Goal: Information Seeking & Learning: Learn about a topic

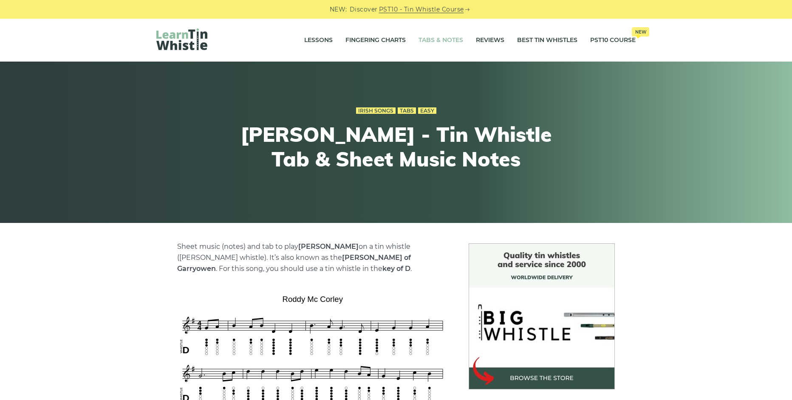
click at [433, 35] on link "Tabs & Notes" at bounding box center [441, 40] width 45 height 21
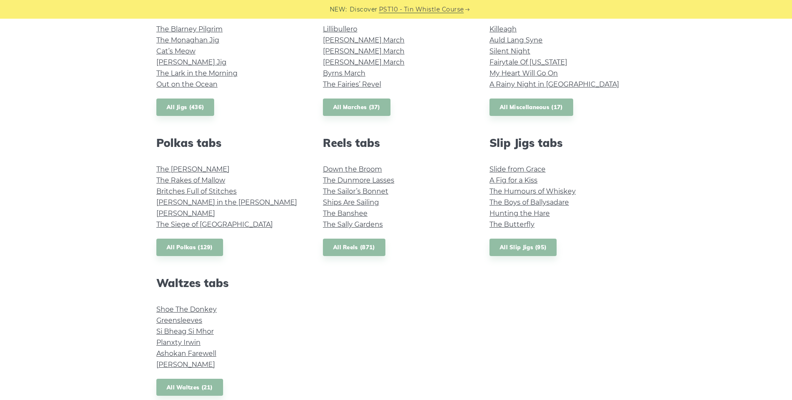
scroll to position [340, 0]
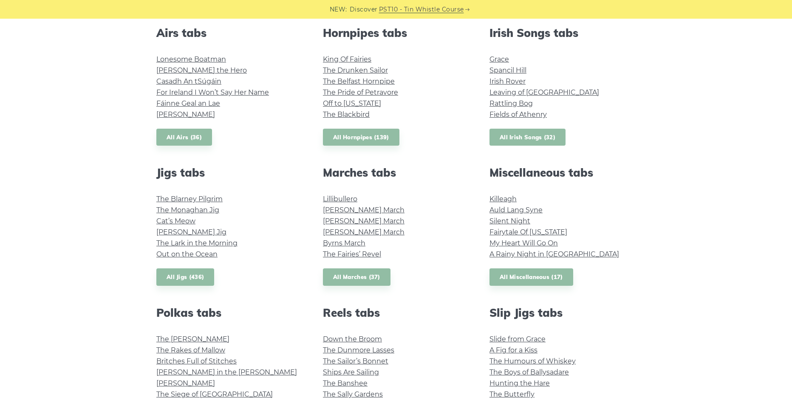
click at [521, 134] on link "All Irish Songs (32)" at bounding box center [528, 137] width 76 height 17
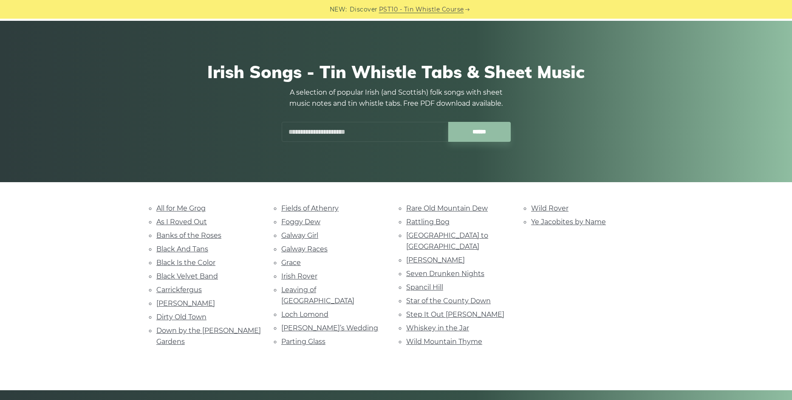
scroll to position [85, 0]
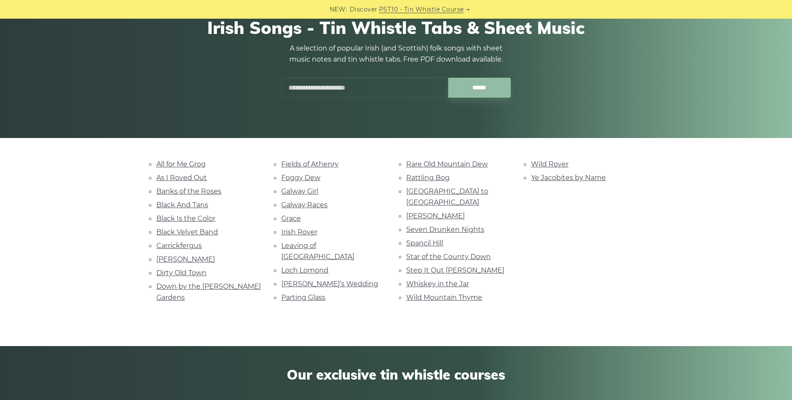
click at [459, 169] on li "Rare Old Mountain Dew" at bounding box center [458, 164] width 105 height 11
click at [459, 165] on link "Rare Old Mountain Dew" at bounding box center [447, 164] width 82 height 8
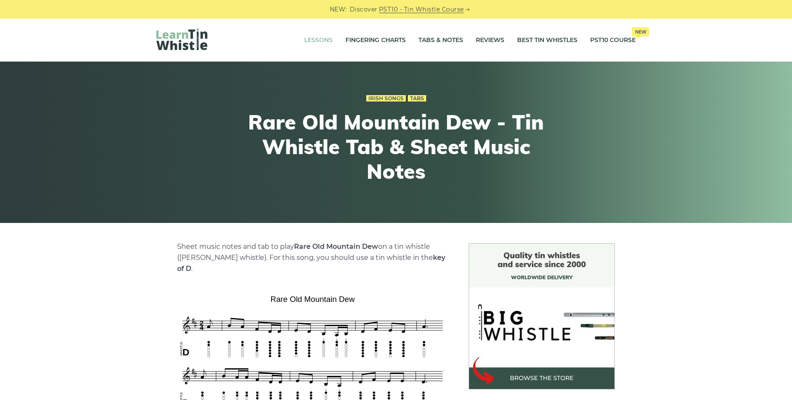
click at [298, 37] on li "Lessons" at bounding box center [318, 40] width 41 height 21
click at [310, 39] on link "Lessons" at bounding box center [318, 40] width 28 height 21
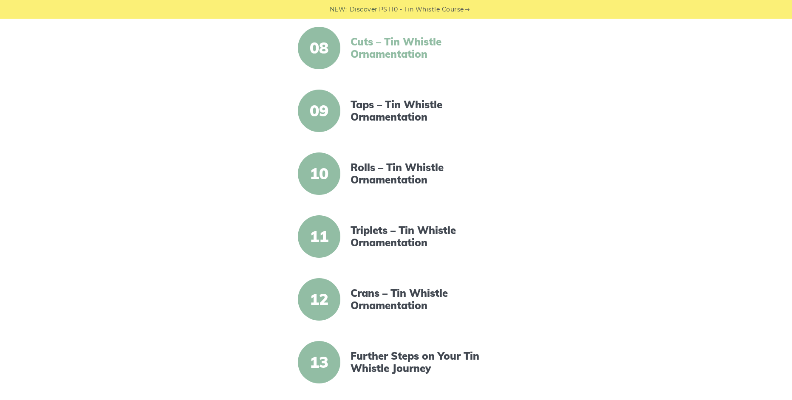
scroll to position [765, 0]
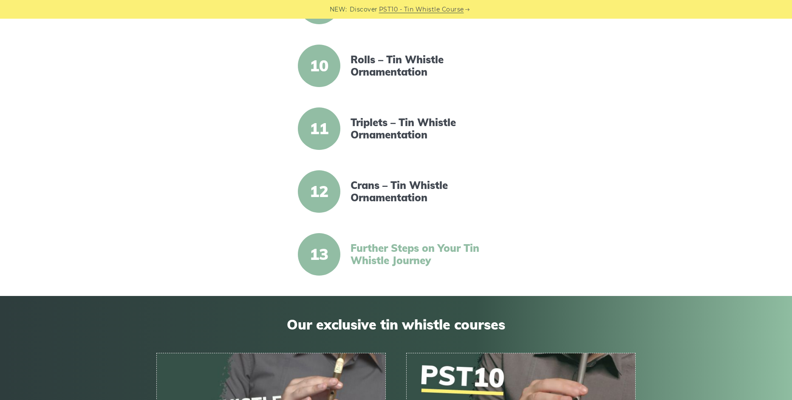
click at [404, 247] on link "Further Steps on Your Tin Whistle Journey" at bounding box center [424, 254] width 146 height 25
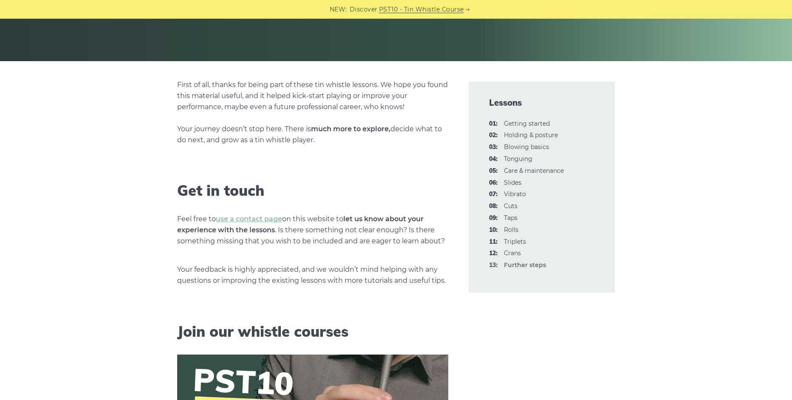
scroll to position [255, 0]
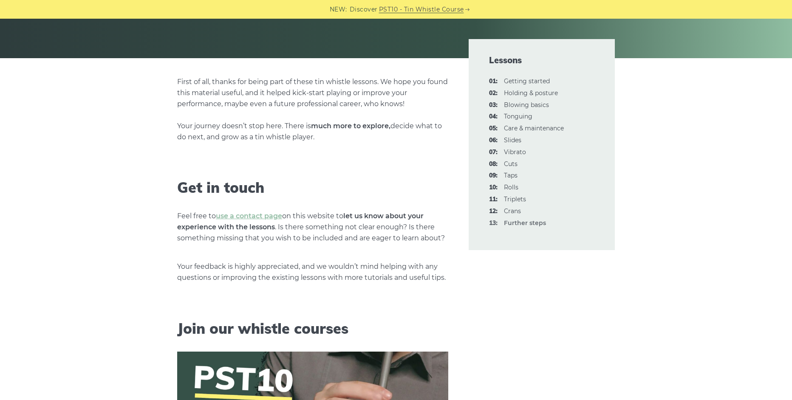
click at [503, 211] on li "12: Crans" at bounding box center [541, 212] width 105 height 10
click at [510, 211] on link "12: Crans" at bounding box center [512, 211] width 17 height 8
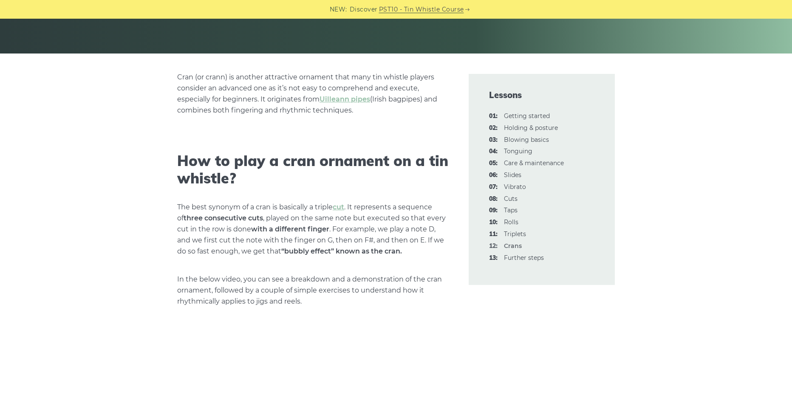
scroll to position [170, 0]
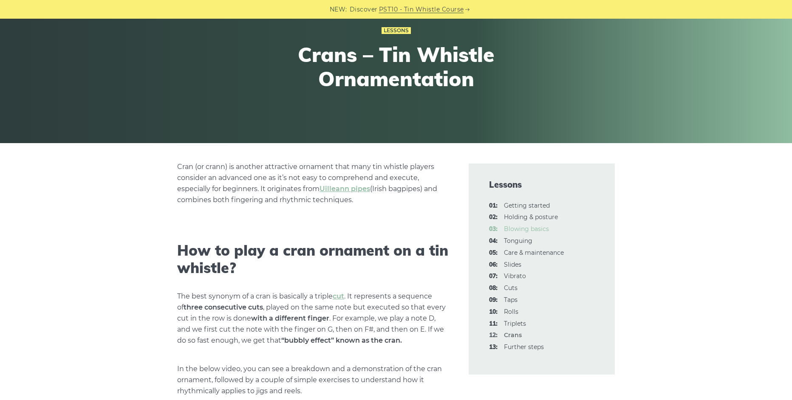
click at [521, 225] on link "03: Blowing basics" at bounding box center [526, 229] width 45 height 8
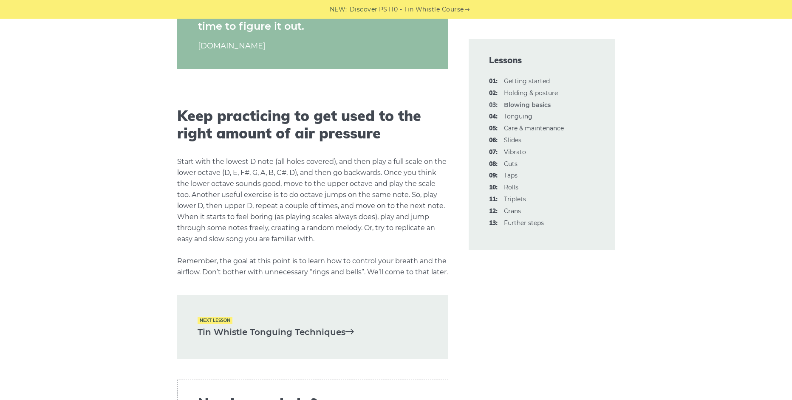
scroll to position [1700, 0]
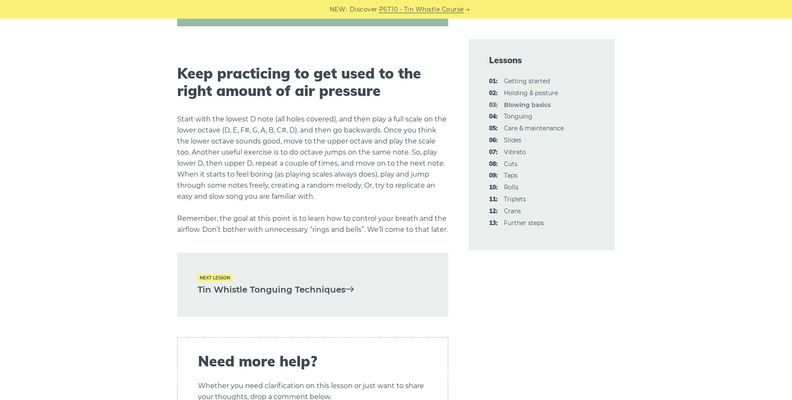
drag, startPoint x: 384, startPoint y: 185, endPoint x: 374, endPoint y: 167, distance: 20.0
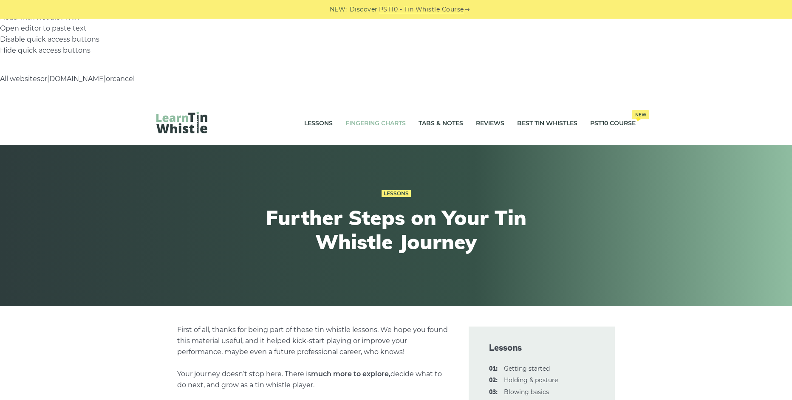
drag, startPoint x: 353, startPoint y: 154, endPoint x: 353, endPoint y: 36, distance: 118.1
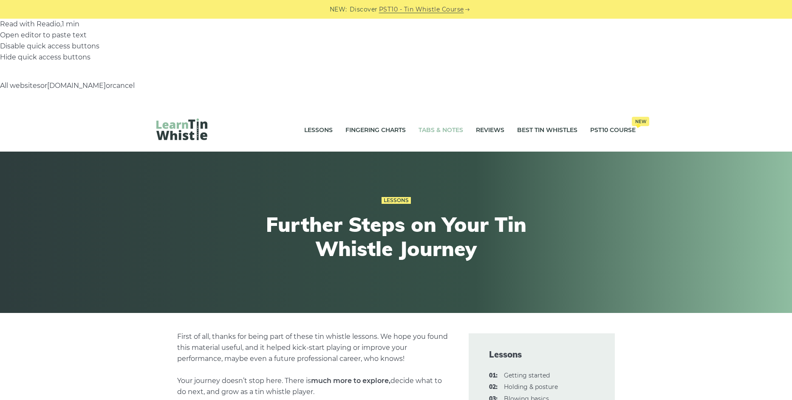
drag, startPoint x: 429, startPoint y: 52, endPoint x: 436, endPoint y: 39, distance: 14.4
click at [430, 109] on div "Lessons Fingering Charts Tabs & Notes Reviews Best Tin Whistles PST10 Course Ne…" at bounding box center [396, 130] width 520 height 43
click at [437, 119] on link "Tabs & Notes" at bounding box center [441, 129] width 45 height 21
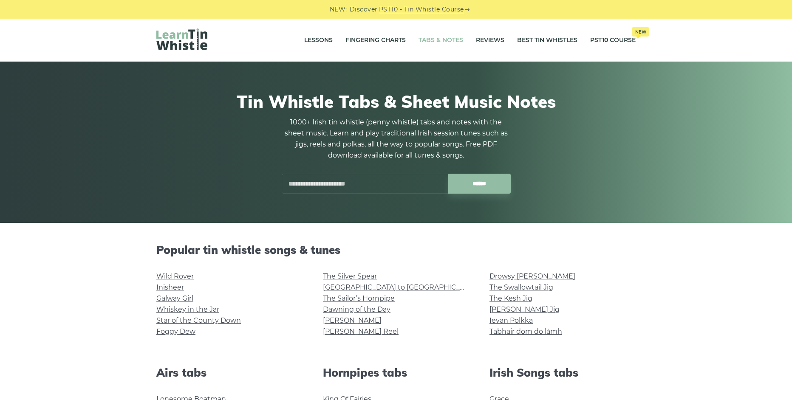
scroll to position [212, 0]
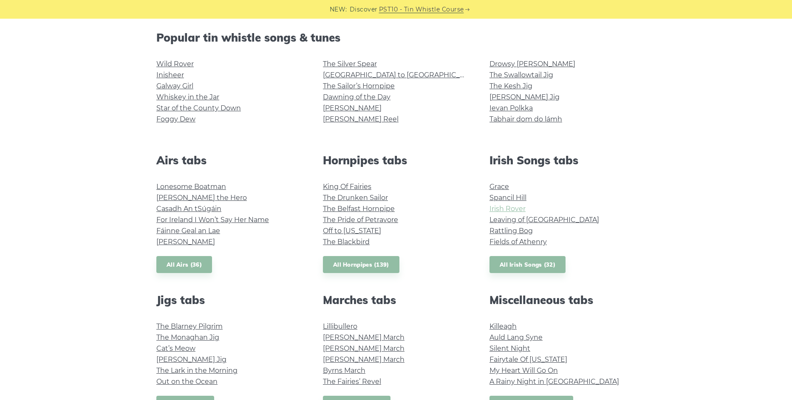
click at [516, 212] on link "Irish Rover" at bounding box center [508, 209] width 36 height 8
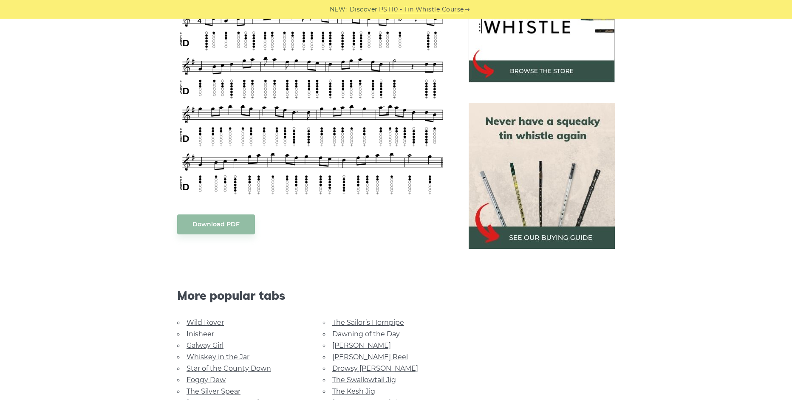
scroll to position [340, 0]
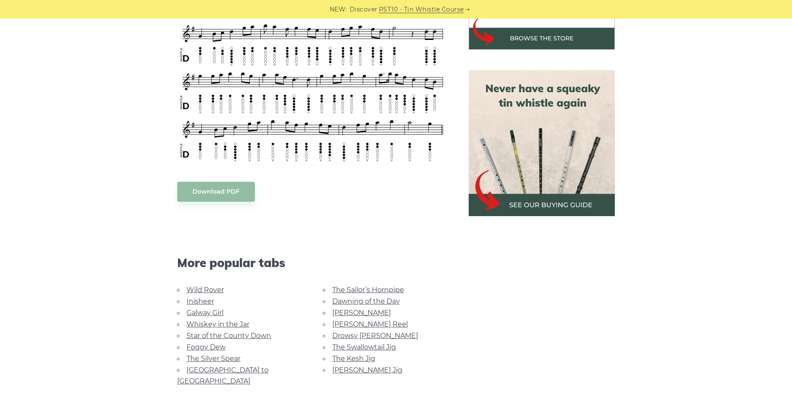
click at [214, 343] on link "Foggy Dew" at bounding box center [206, 347] width 39 height 8
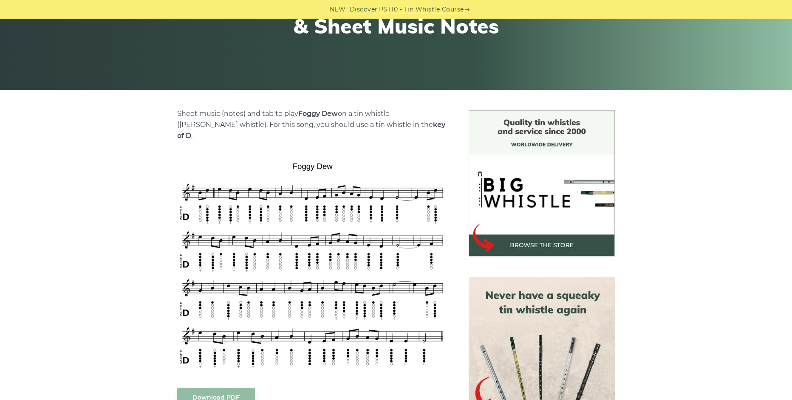
scroll to position [170, 0]
